Goal: Task Accomplishment & Management: Complete application form

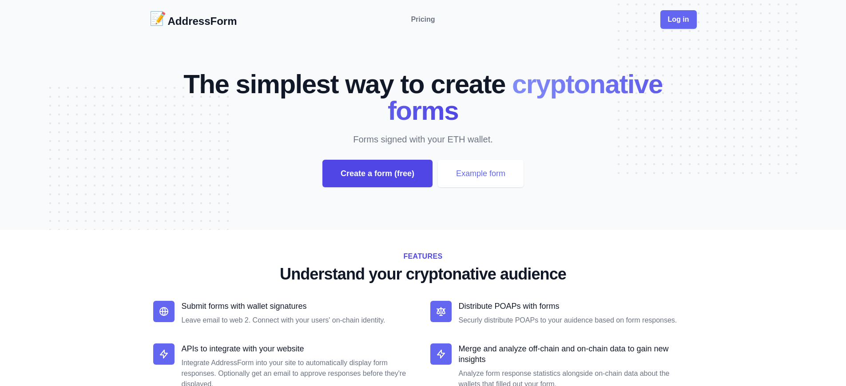
click at [377, 174] on div "Create a form (free)" at bounding box center [377, 174] width 110 height 28
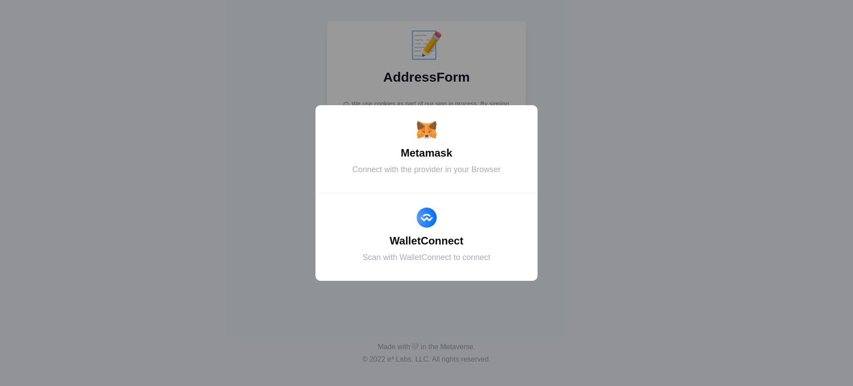
click at [426, 153] on div "Metamask" at bounding box center [426, 153] width 200 height 16
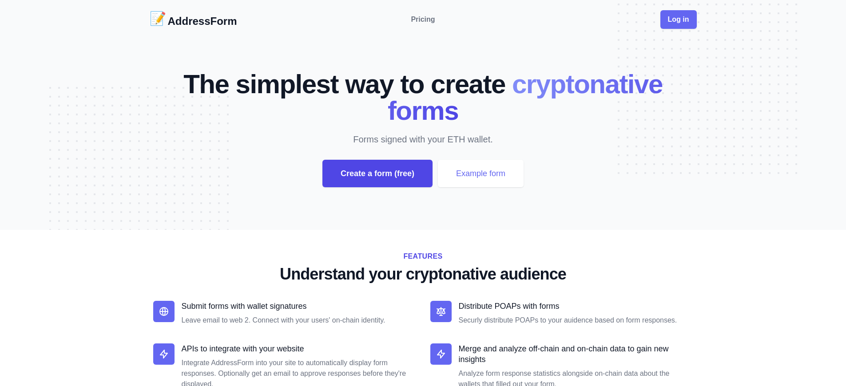
click at [377, 174] on div "Create a form (free)" at bounding box center [377, 174] width 110 height 28
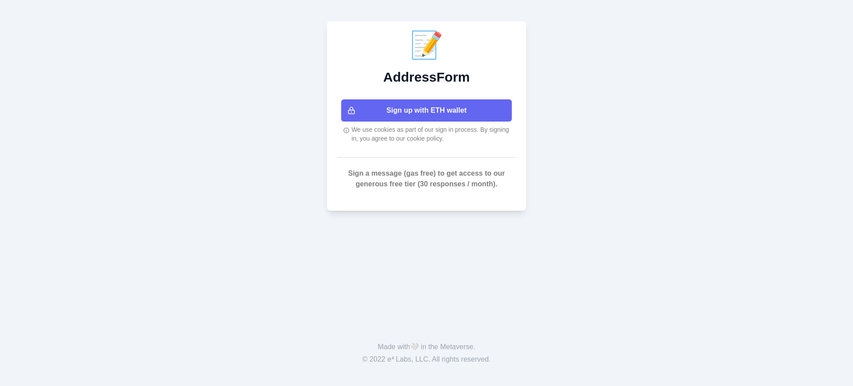
click at [426, 111] on button "Sign up with ETH wallet" at bounding box center [426, 110] width 171 height 22
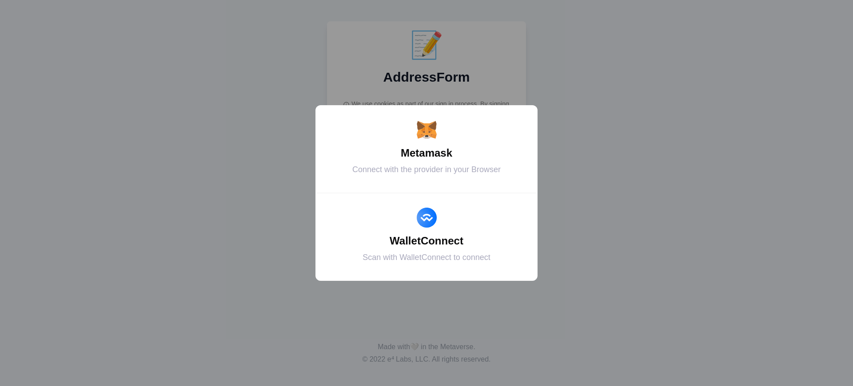
click at [426, 153] on div "Metamask" at bounding box center [426, 153] width 200 height 16
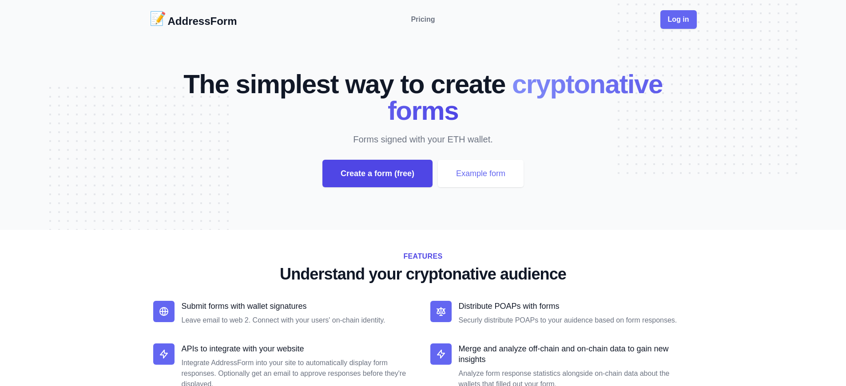
click at [377, 174] on div "Create a form (free)" at bounding box center [377, 174] width 110 height 28
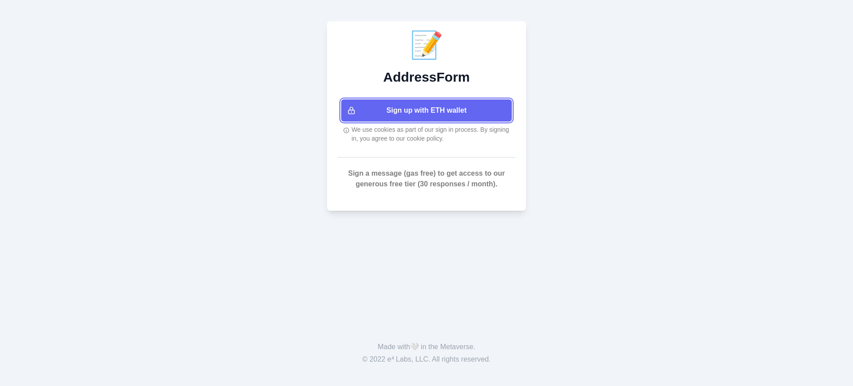
click at [426, 111] on button "Sign up with ETH wallet" at bounding box center [426, 110] width 171 height 22
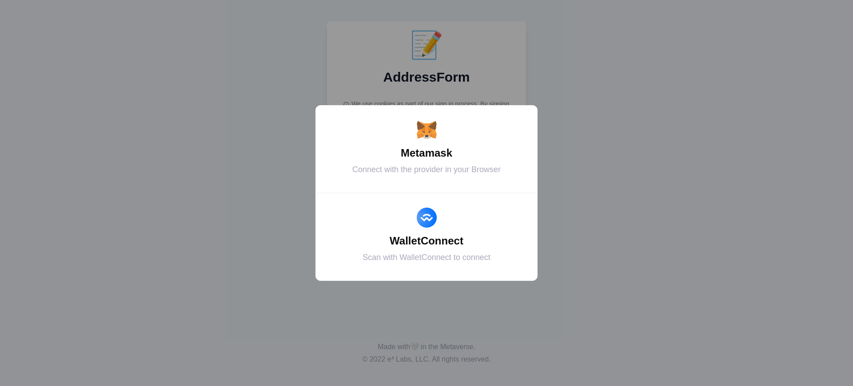
click at [426, 153] on div "Metamask" at bounding box center [426, 153] width 200 height 16
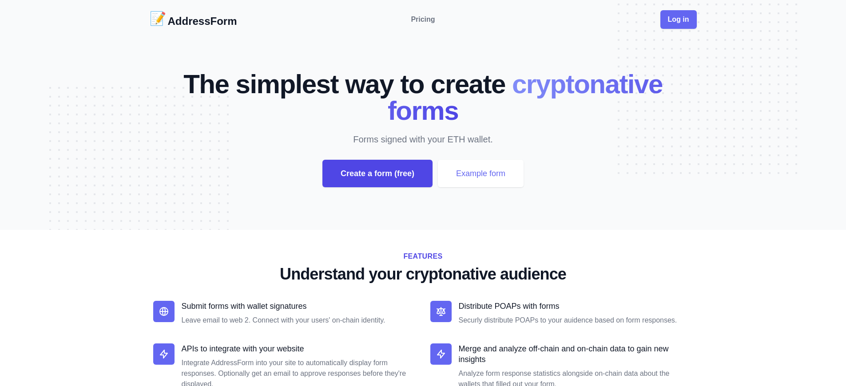
click at [377, 174] on div "Create a form (free)" at bounding box center [377, 174] width 110 height 28
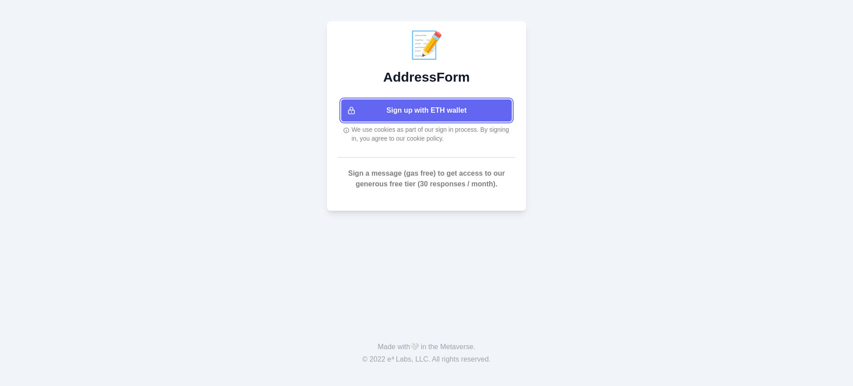
click at [426, 111] on button "Sign up with ETH wallet" at bounding box center [426, 110] width 171 height 22
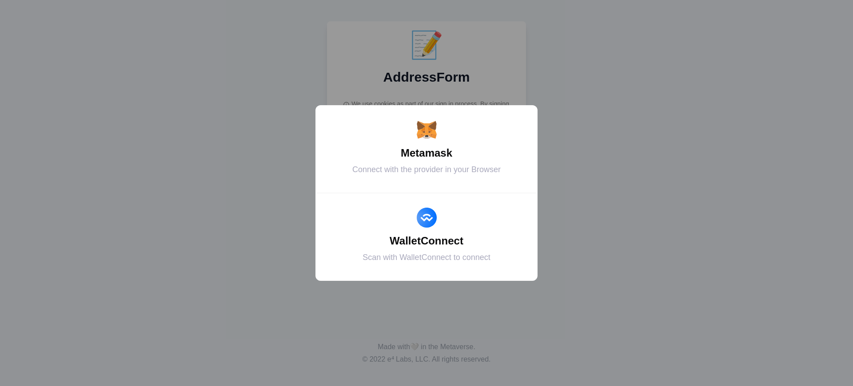
click at [426, 153] on div "Metamask" at bounding box center [426, 153] width 200 height 16
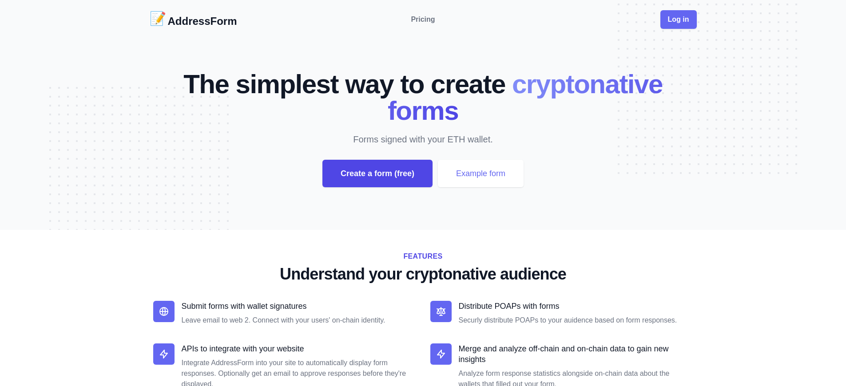
click at [377, 174] on div "Create a form (free)" at bounding box center [377, 174] width 110 height 28
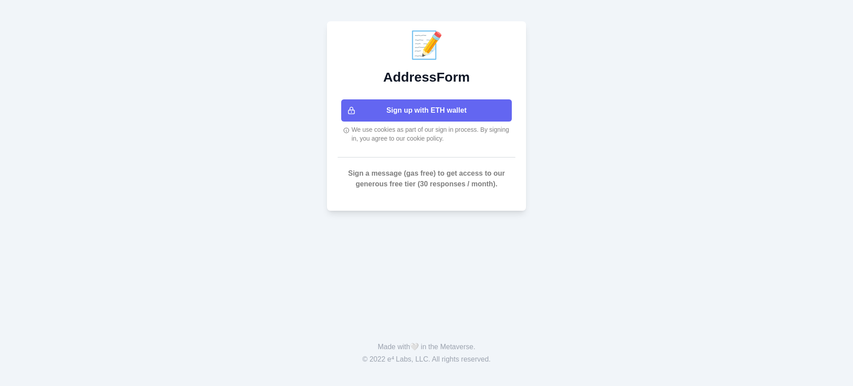
click at [426, 111] on button "Sign up with ETH wallet" at bounding box center [426, 110] width 171 height 22
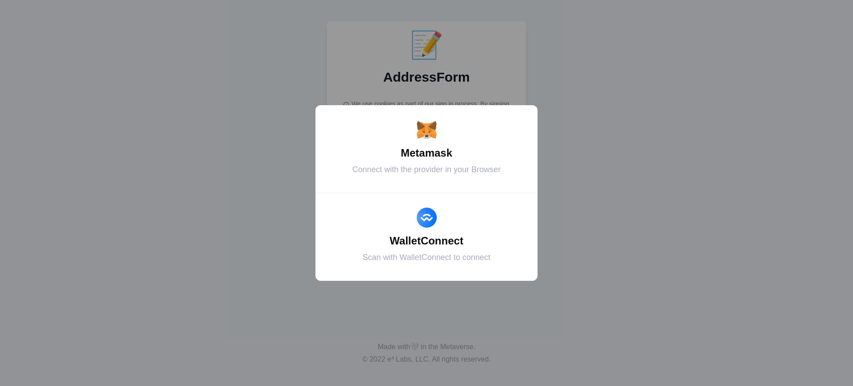
click at [426, 153] on div "Metamask" at bounding box center [426, 153] width 200 height 16
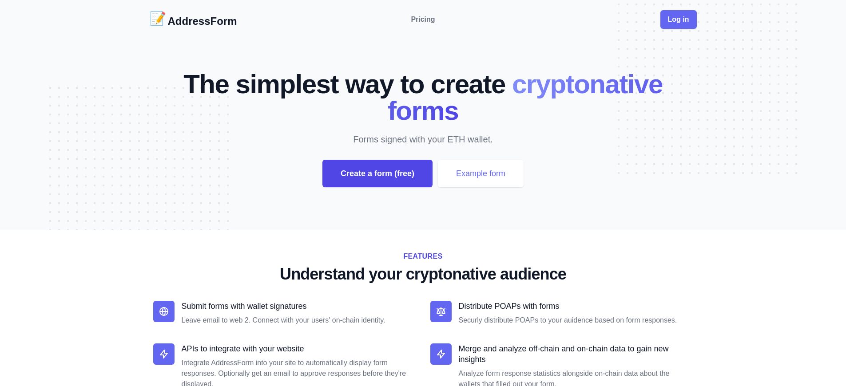
click at [377, 174] on div "Create a form (free)" at bounding box center [377, 174] width 110 height 28
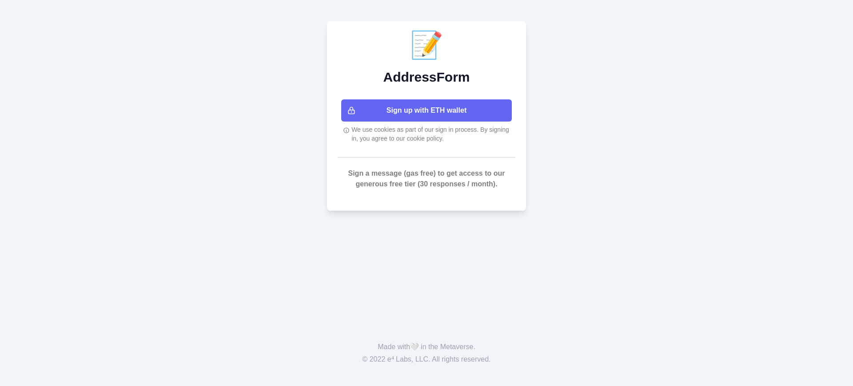
click at [426, 111] on button "Sign up with ETH wallet" at bounding box center [426, 110] width 171 height 22
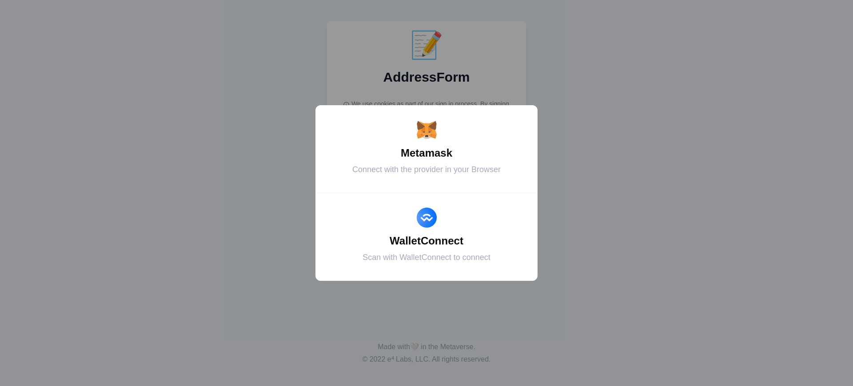
click at [426, 153] on div "Metamask" at bounding box center [426, 153] width 200 height 16
